Goal: Communication & Community: Answer question/provide support

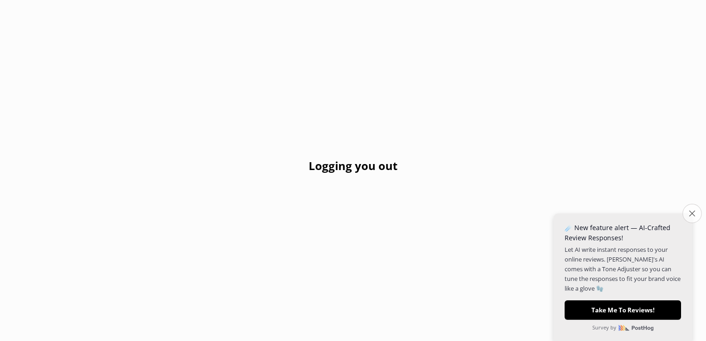
click at [686, 212] on button "Close survey" at bounding box center [691, 213] width 19 height 19
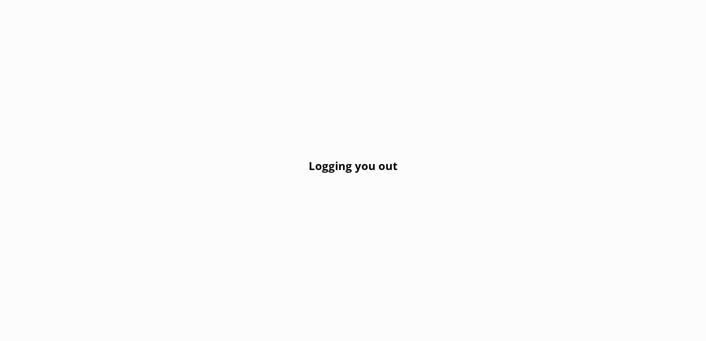
click at [339, 166] on h2 "Logging you out" at bounding box center [352, 166] width 89 height 18
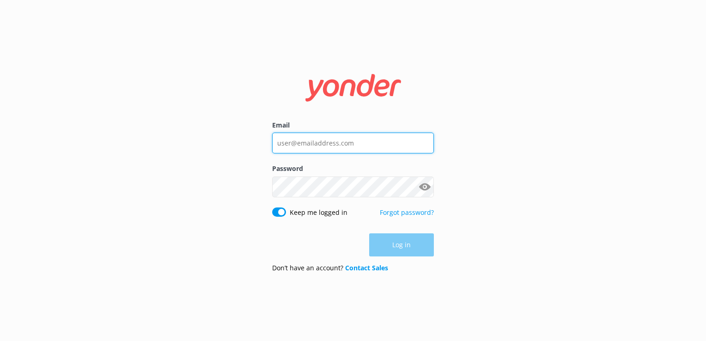
type input "[PERSON_NAME][EMAIL_ADDRESS][DOMAIN_NAME]"
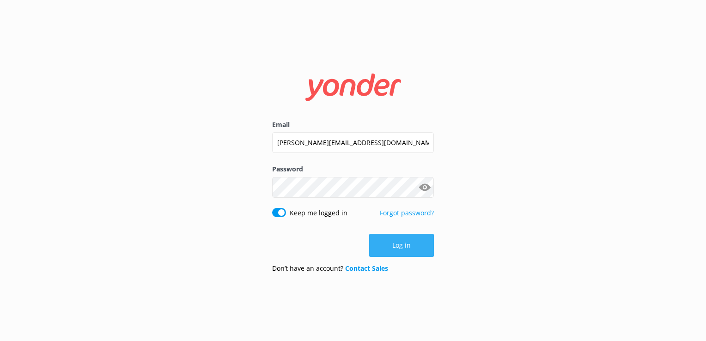
click at [404, 242] on div "Log in" at bounding box center [353, 245] width 162 height 23
click at [404, 242] on button "Log in" at bounding box center [401, 245] width 65 height 23
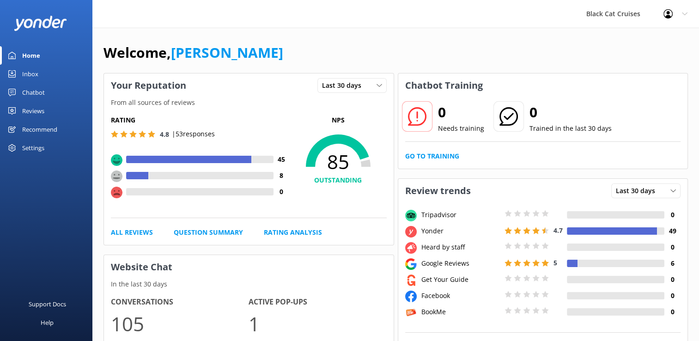
click at [32, 90] on div "Chatbot" at bounding box center [33, 92] width 23 height 18
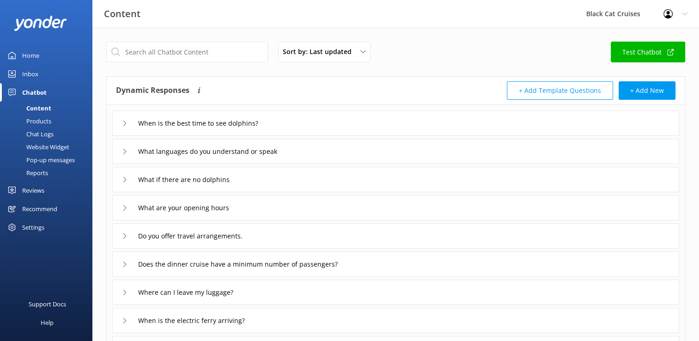
click at [39, 131] on div "Chat Logs" at bounding box center [30, 133] width 48 height 13
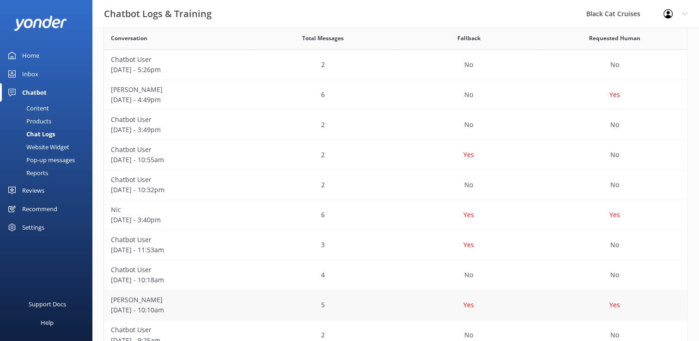
scroll to position [172, 0]
click at [33, 55] on div "Home" at bounding box center [30, 55] width 17 height 18
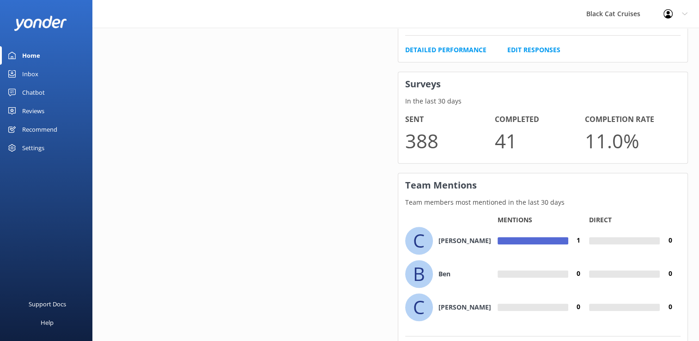
scroll to position [692, 0]
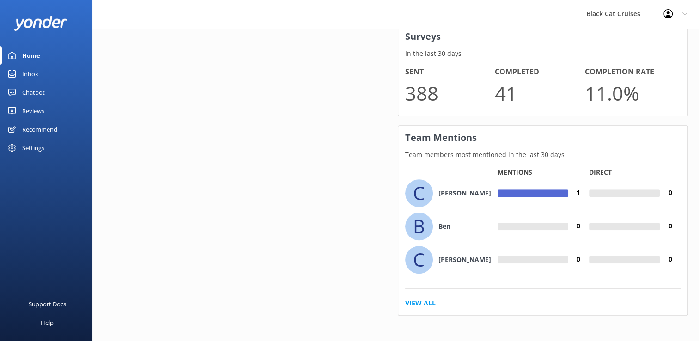
click at [47, 73] on link "Inbox" at bounding box center [46, 74] width 92 height 18
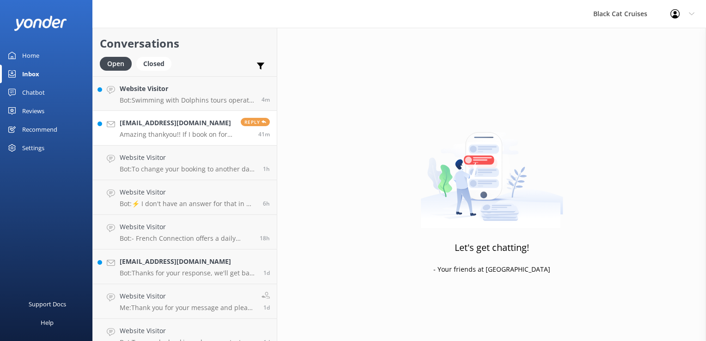
click at [137, 122] on h4 "Bexy12345678@outlook.com" at bounding box center [177, 123] width 114 height 10
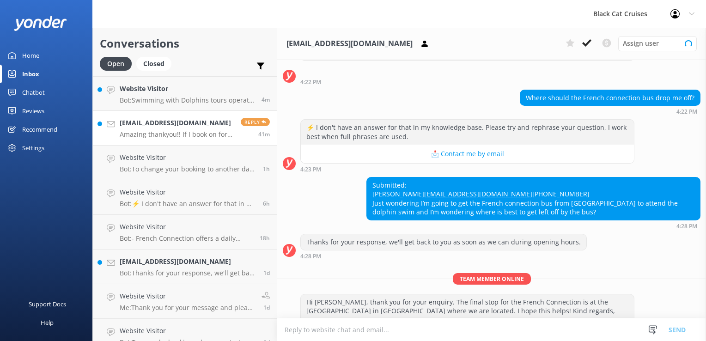
scroll to position [139, 0]
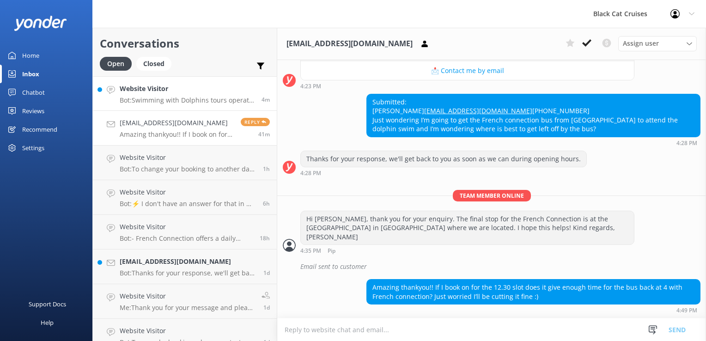
click at [146, 86] on h4 "Website Visitor" at bounding box center [187, 89] width 135 height 10
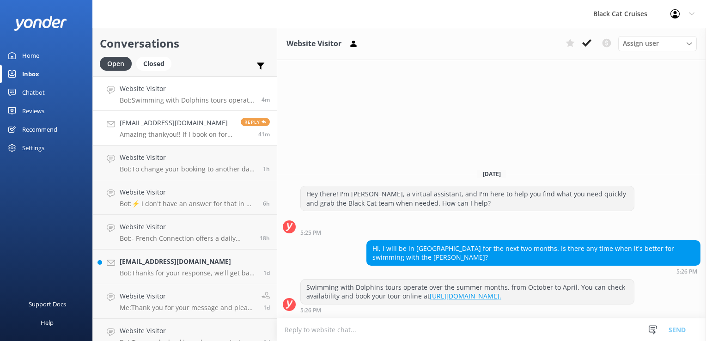
scroll to position [81, 0]
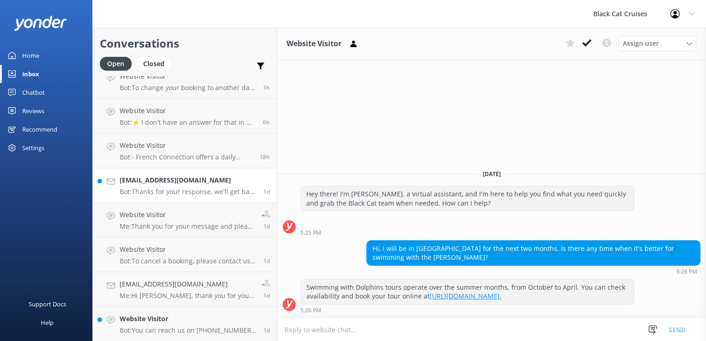
click at [127, 177] on h4 "Nicjwatson@outlook.com" at bounding box center [188, 180] width 137 height 10
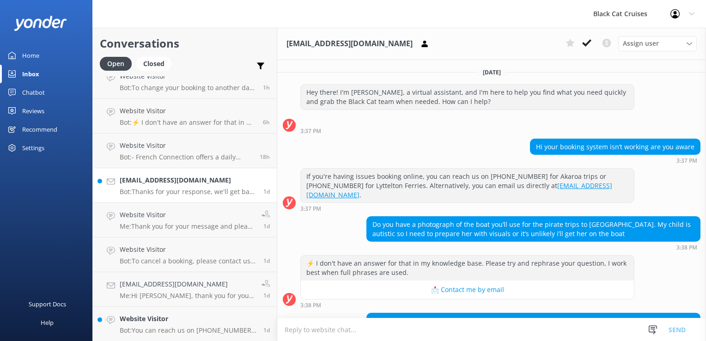
scroll to position [143, 0]
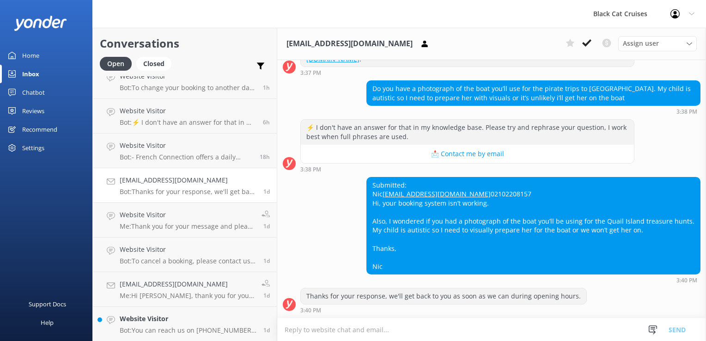
click at [389, 189] on link "Nicjwatson@outlook.com" at bounding box center [436, 193] width 108 height 9
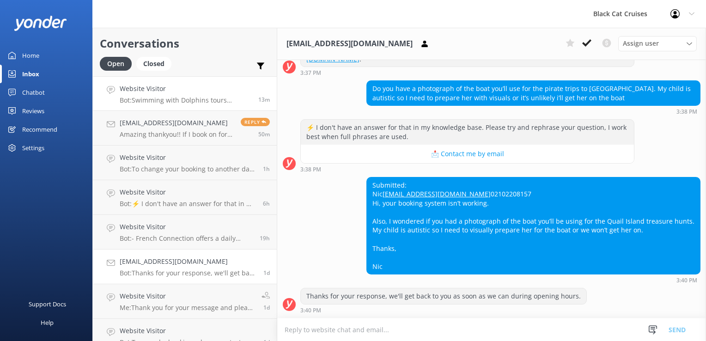
click at [193, 92] on h4 "Website Visitor" at bounding box center [186, 89] width 132 height 10
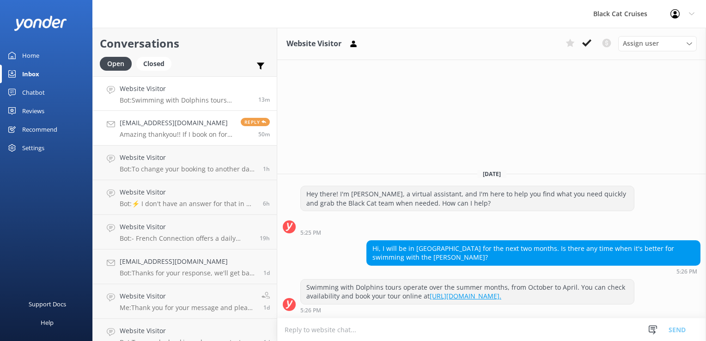
click at [183, 119] on h4 "Bexy12345678@outlook.com" at bounding box center [177, 123] width 114 height 10
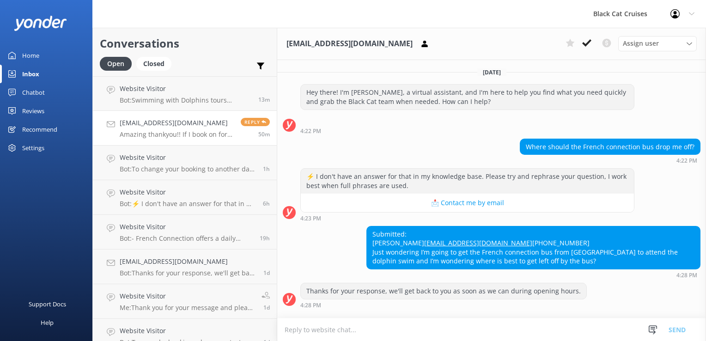
scroll to position [139, 0]
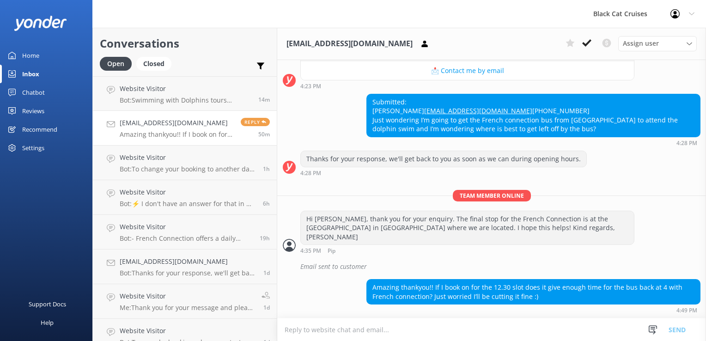
click at [183, 133] on p "Amazing thankyou!! If I book on for the 12.30 slot does it give enough time for…" at bounding box center [177, 134] width 114 height 8
click at [180, 148] on link "Website Visitor Bot: To change your booking to another day, please contact us d…" at bounding box center [185, 162] width 184 height 35
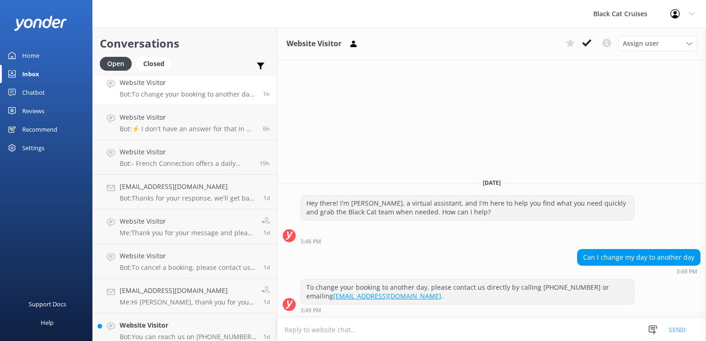
scroll to position [76, 0]
click at [164, 187] on h4 "Nicjwatson@outlook.com" at bounding box center [188, 186] width 137 height 10
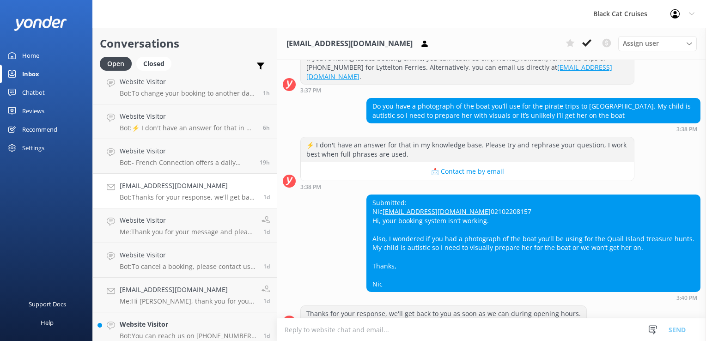
scroll to position [143, 0]
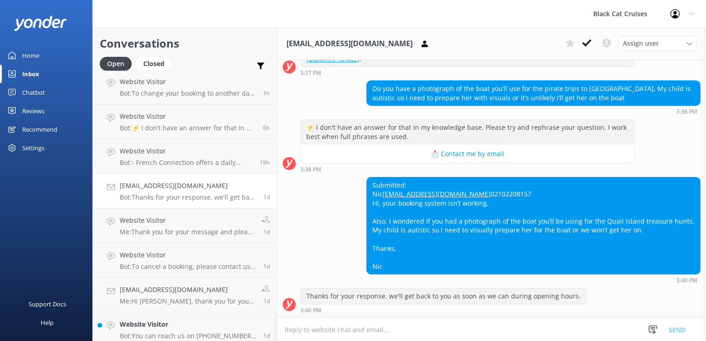
click at [312, 332] on textarea at bounding box center [491, 329] width 428 height 23
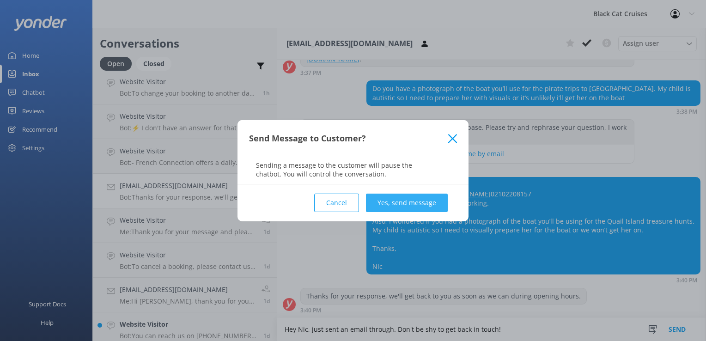
type textarea "Hey Nic, just sent an email through. Don't be shy to get back in touch!"
click at [404, 206] on button "Yes, send message" at bounding box center [407, 202] width 82 height 18
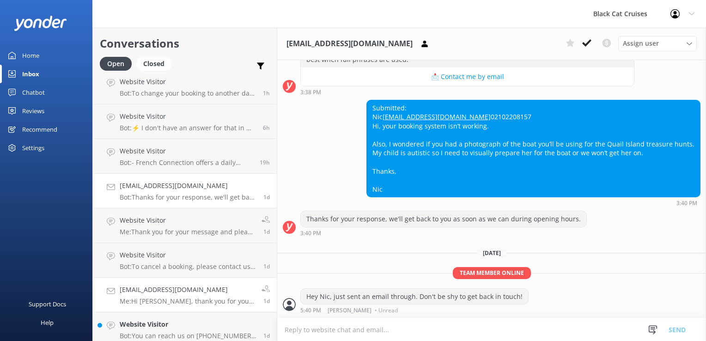
scroll to position [166, 0]
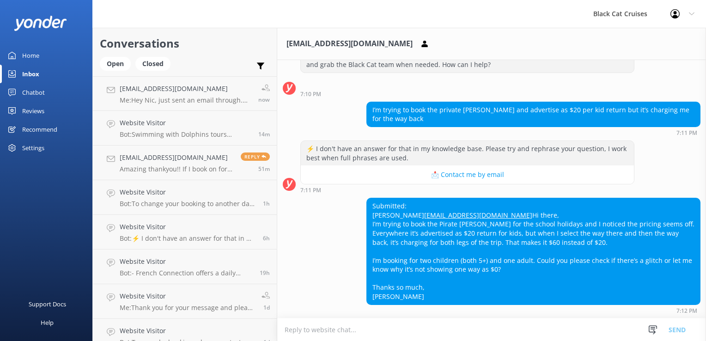
scroll to position [84, 0]
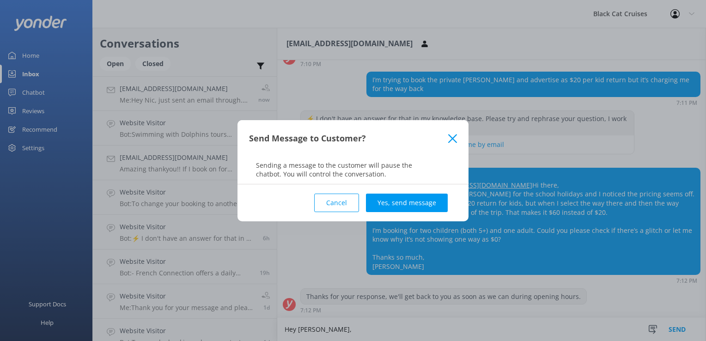
click at [449, 135] on use at bounding box center [452, 138] width 9 height 9
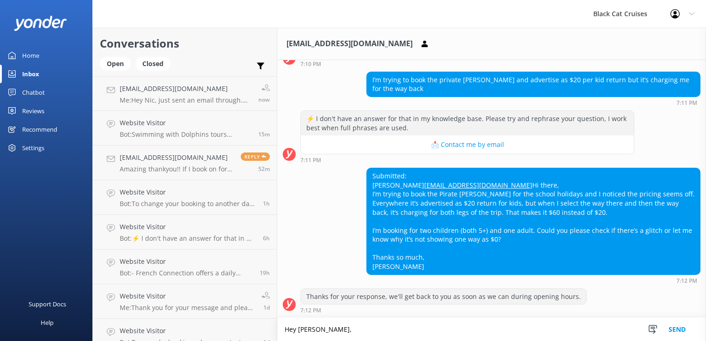
click at [324, 328] on textarea "Hey Shana," at bounding box center [491, 329] width 428 height 23
click at [549, 329] on textarea "Hey Shana, the total amount for 2 kids and you return will be $60 as its $10 ea…" at bounding box center [491, 329] width 428 height 23
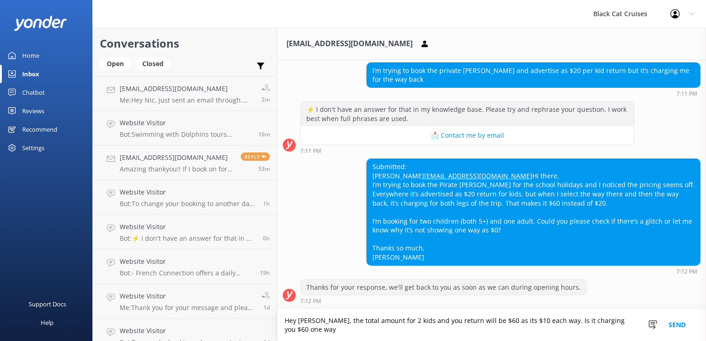
scroll to position [93, 0]
click at [539, 320] on textarea "Hey Shana, the total amount for 2 kids and you return will be $60 as its $10 ea…" at bounding box center [491, 325] width 428 height 32
click at [372, 331] on textarea "Hey Shana, the total amount for 2 kids and you return will be $60 as its $10 ea…" at bounding box center [491, 325] width 428 height 32
click at [582, 320] on textarea "Hey Shana, the total amount for 2 kids and you return will be $60 as its $10 ea…" at bounding box center [491, 325] width 428 height 32
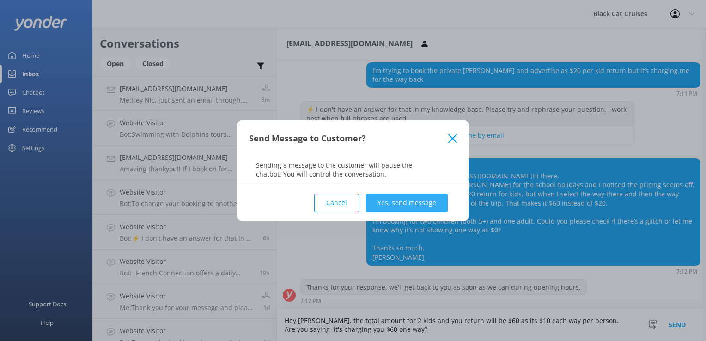
type textarea "Hey Shana, the total amount for 2 kids and you return will be $60 as its $10 ea…"
click at [392, 200] on button "Yes, send message" at bounding box center [407, 202] width 82 height 18
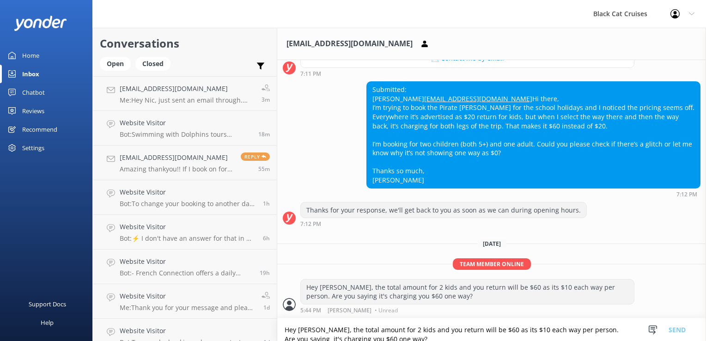
scroll to position [170, 0]
